Goal: Navigation & Orientation: Find specific page/section

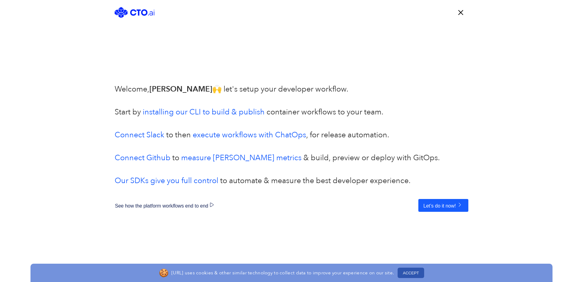
click at [410, 270] on button "ACCEPT" at bounding box center [411, 272] width 27 height 10
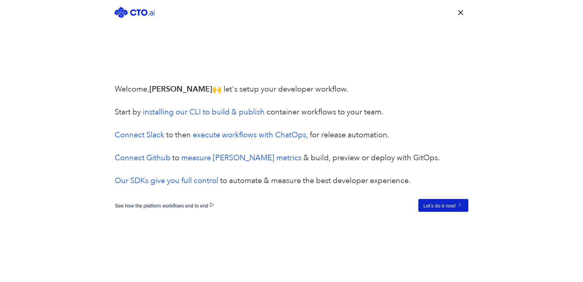
click at [432, 204] on button "Let’s do it now!" at bounding box center [443, 205] width 50 height 13
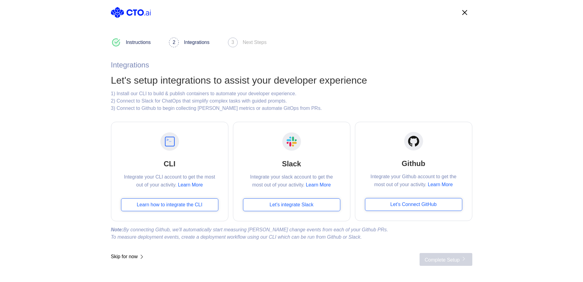
click at [124, 257] on span "Skip for now" at bounding box center [128, 259] width 34 height 13
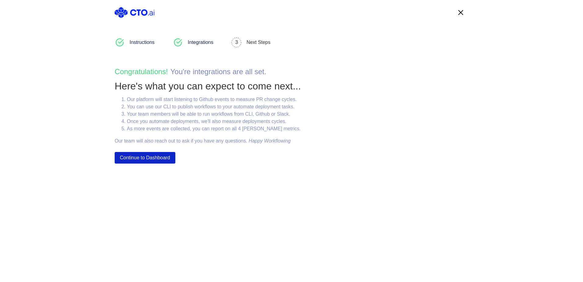
click at [149, 161] on button "Continue to Dashboard" at bounding box center [145, 158] width 61 height 12
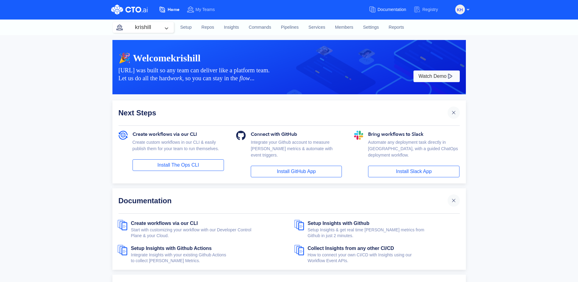
click at [381, 8] on span "Documentation" at bounding box center [392, 9] width 29 height 5
